Goal: Navigation & Orientation: Find specific page/section

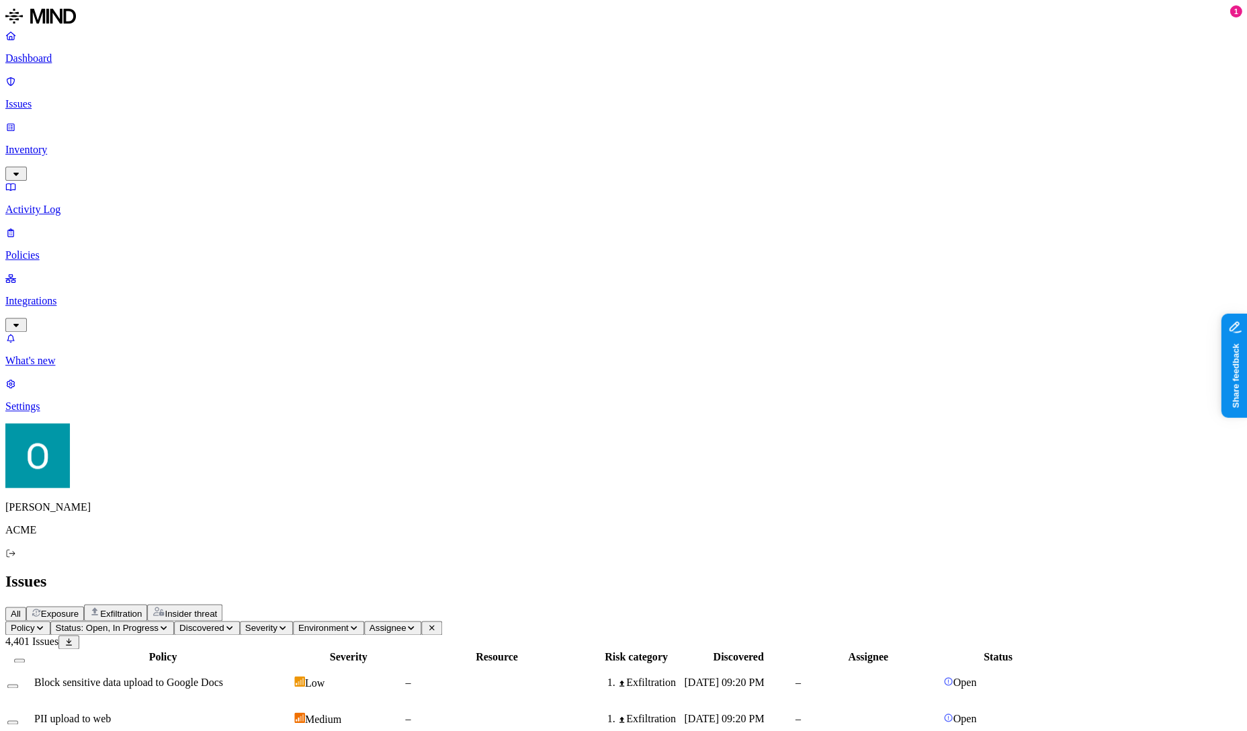
click at [66, 295] on p "Integrations" at bounding box center [623, 301] width 1237 height 12
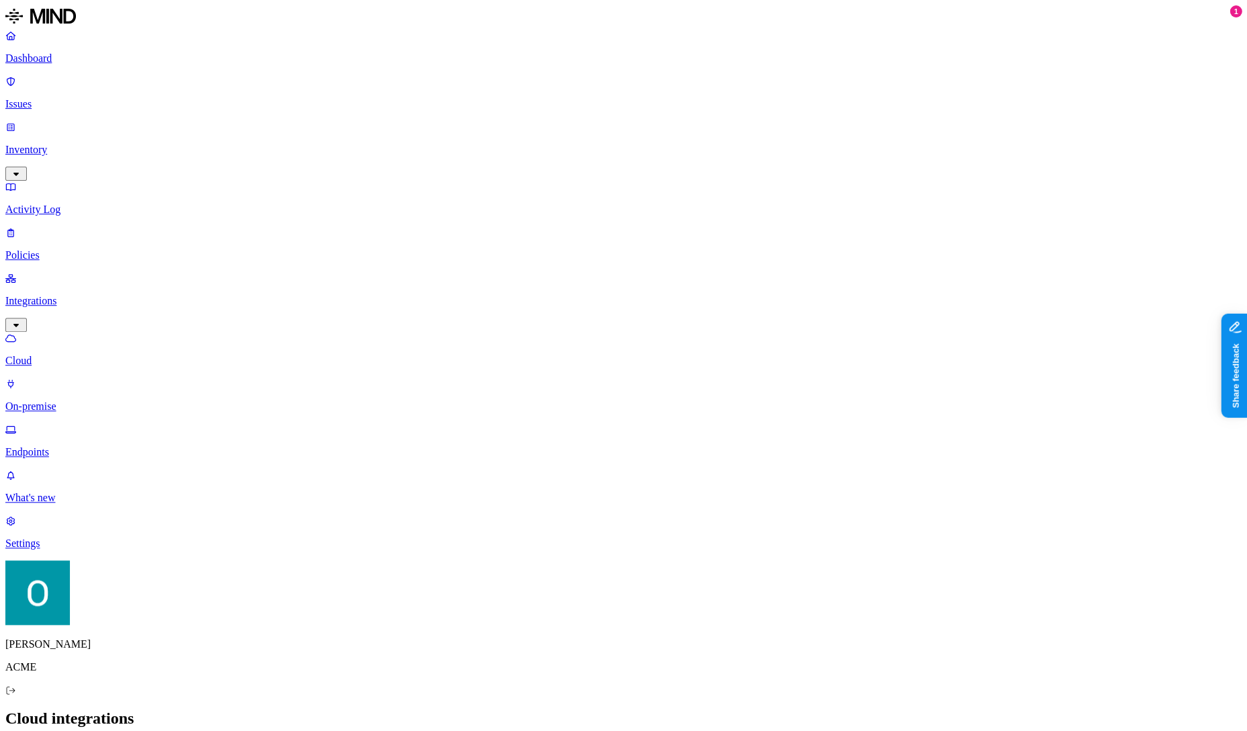
click at [74, 446] on p "Endpoints" at bounding box center [623, 452] width 1237 height 12
drag, startPoint x: 1065, startPoint y: 70, endPoint x: 997, endPoint y: 77, distance: 67.5
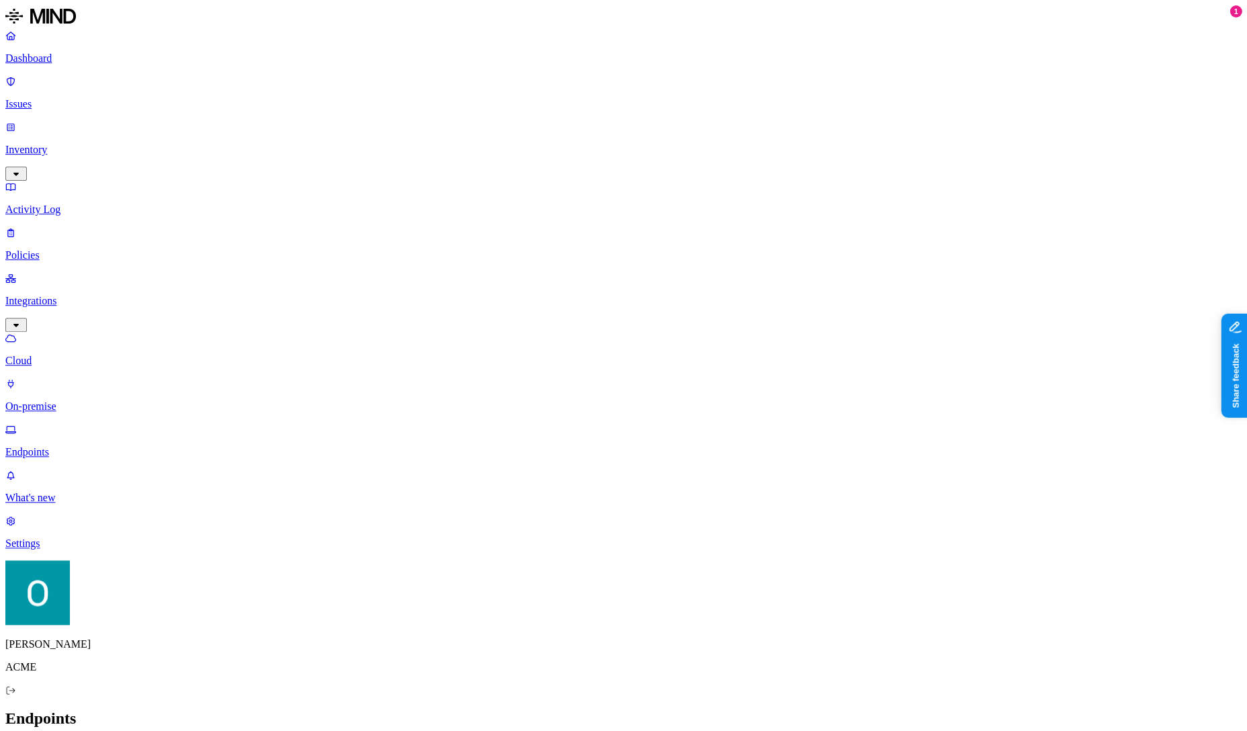
drag, startPoint x: 468, startPoint y: 77, endPoint x: 551, endPoint y: 77, distance: 83.3
drag, startPoint x: 698, startPoint y: 73, endPoint x: 758, endPoint y: 82, distance: 60.6
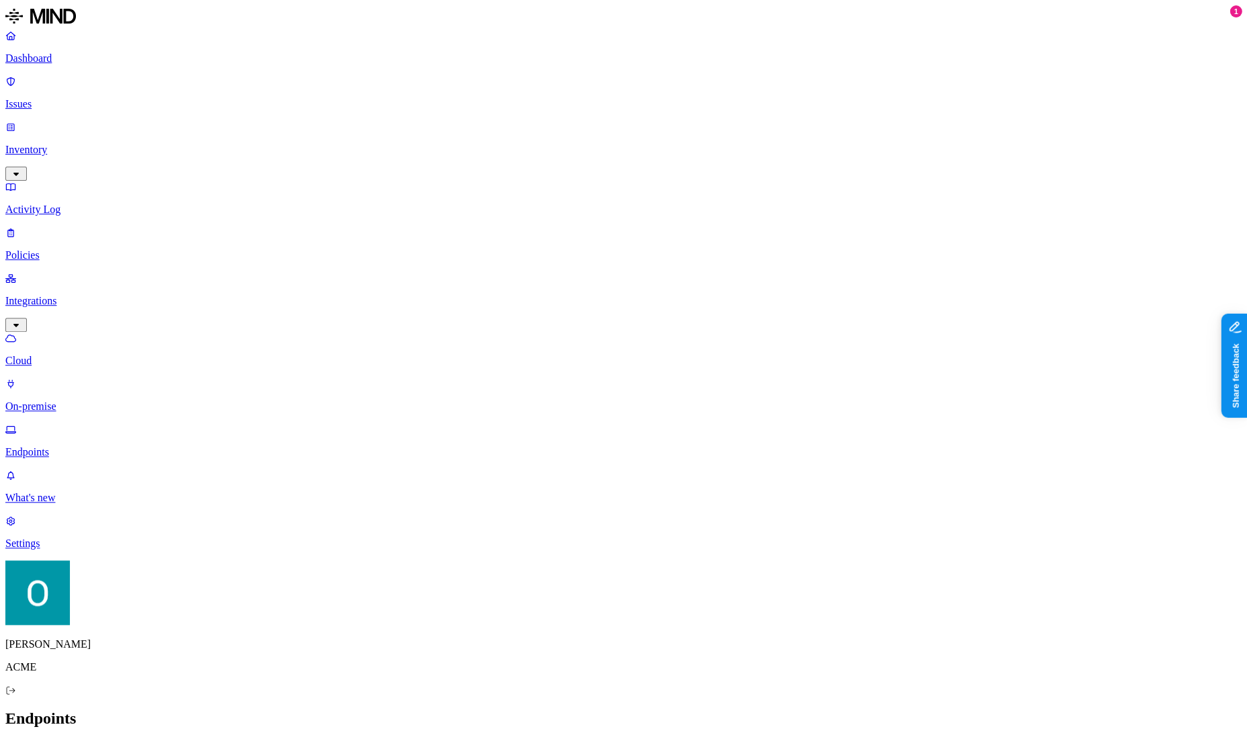
click at [830, 710] on header "Endpoints Deploy" at bounding box center [623, 733] width 1237 height 46
click at [92, 58] on p "Dashboard" at bounding box center [623, 58] width 1237 height 12
